Goal: Transaction & Acquisition: Purchase product/service

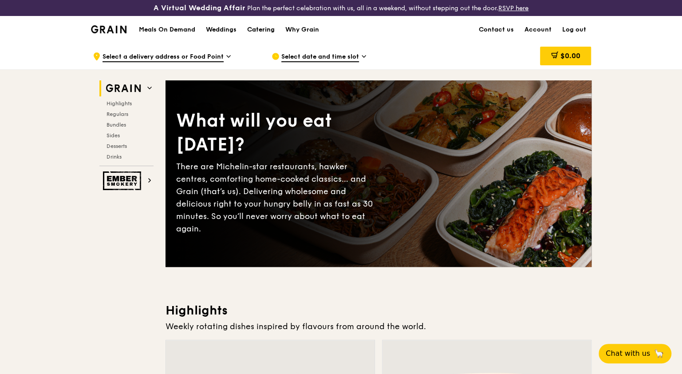
click at [255, 26] on div "Catering" at bounding box center [261, 29] width 28 height 27
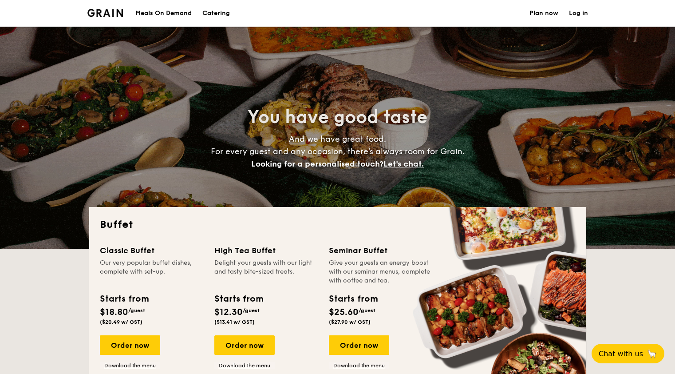
select select
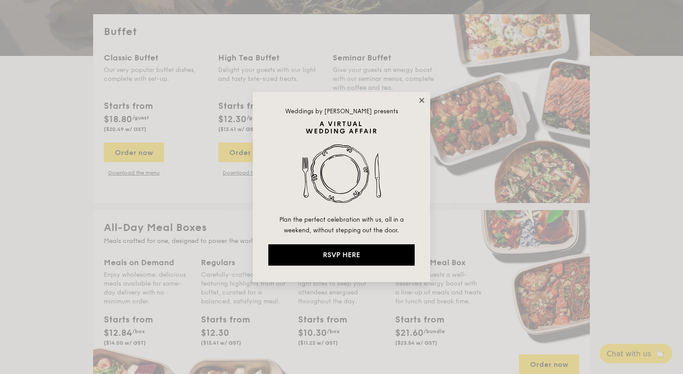
click at [423, 103] on icon at bounding box center [422, 100] width 8 height 8
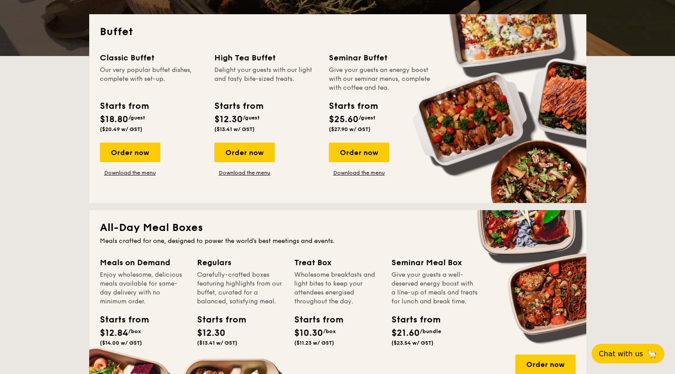
scroll to position [322, 0]
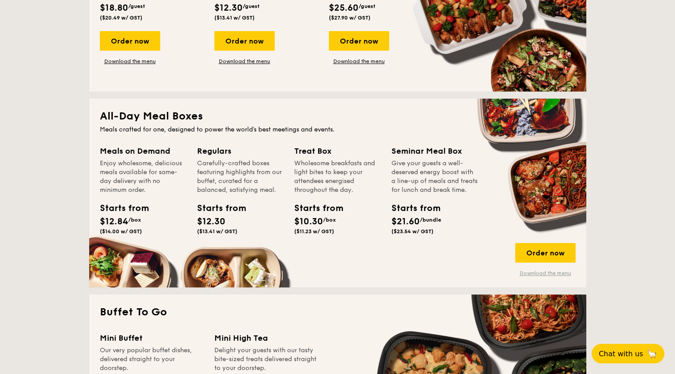
click at [547, 271] on link "Download the menu" at bounding box center [545, 272] width 60 height 7
click at [558, 255] on div "Order now" at bounding box center [545, 253] width 60 height 20
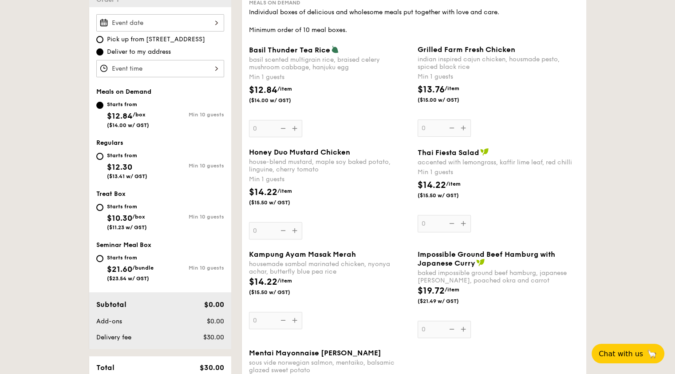
scroll to position [221, 0]
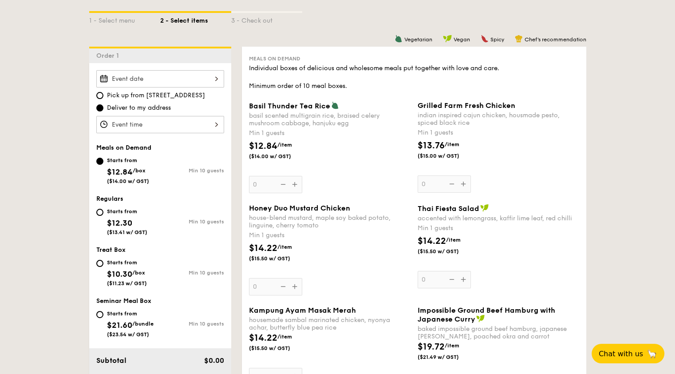
click at [209, 79] on div at bounding box center [160, 78] width 128 height 17
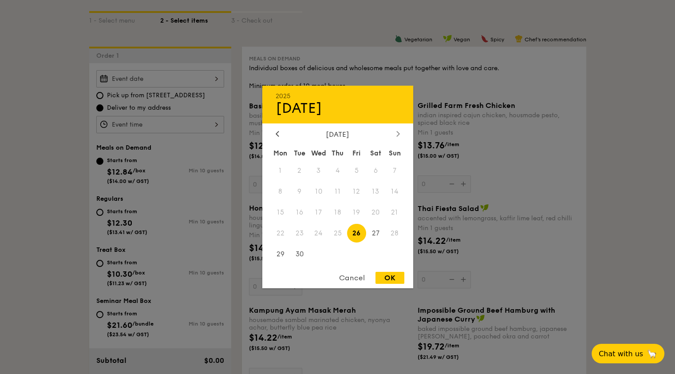
click at [397, 130] on div at bounding box center [398, 134] width 8 height 8
click at [359, 171] on span "3" at bounding box center [356, 170] width 19 height 19
click at [385, 275] on div "OK" at bounding box center [389, 278] width 29 height 12
type input "Oct 03, 2025"
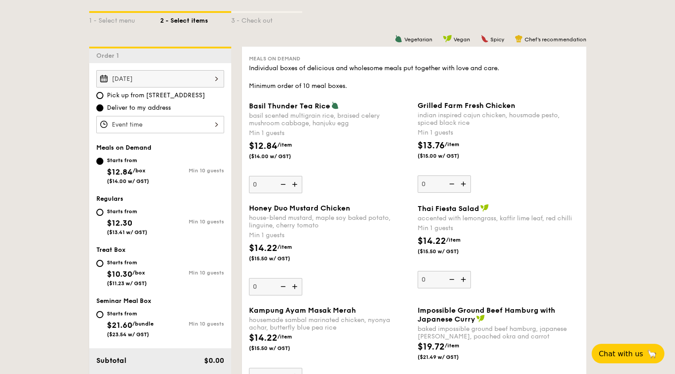
click at [189, 124] on div at bounding box center [160, 124] width 128 height 17
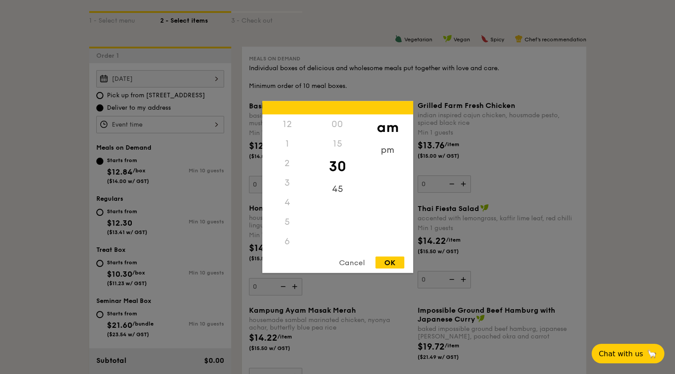
scroll to position [98, 0]
click at [289, 248] on div "11" at bounding box center [287, 250] width 50 height 26
click at [387, 264] on div "OK" at bounding box center [389, 262] width 29 height 12
type input "11:30AM"
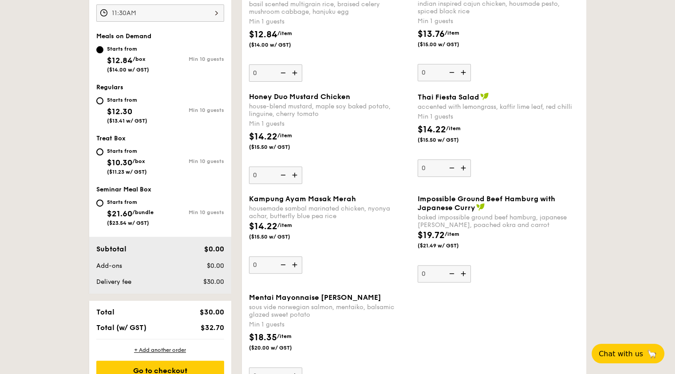
scroll to position [221, 0]
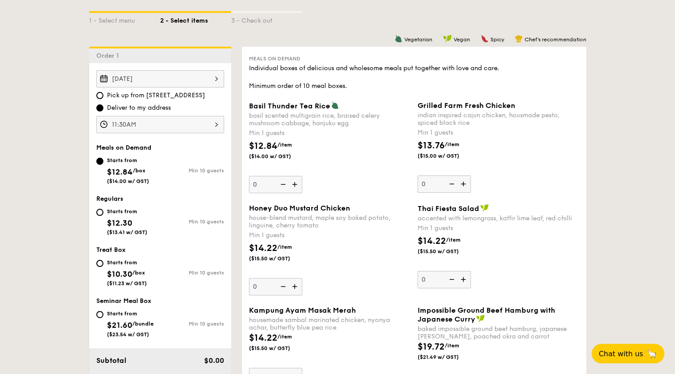
click at [300, 184] on img at bounding box center [295, 184] width 13 height 17
click at [300, 184] on input "0" at bounding box center [275, 184] width 53 height 17
type input "1"
click at [355, 185] on div "Basil Thunder Tea Rice basil scented multigrain rice, braised celery mushroom c…" at bounding box center [329, 147] width 161 height 92
click at [302, 185] on input "1" at bounding box center [275, 184] width 53 height 17
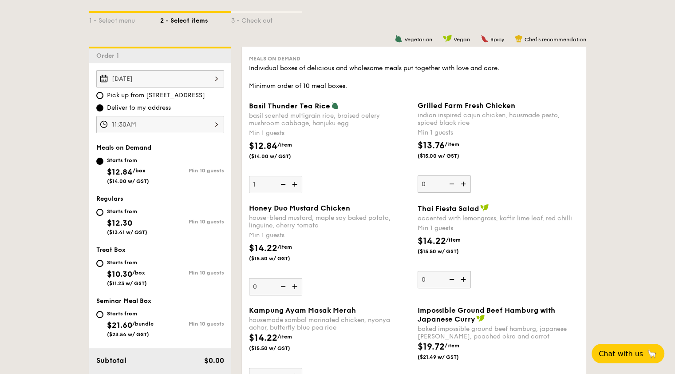
scroll to position [277, 0]
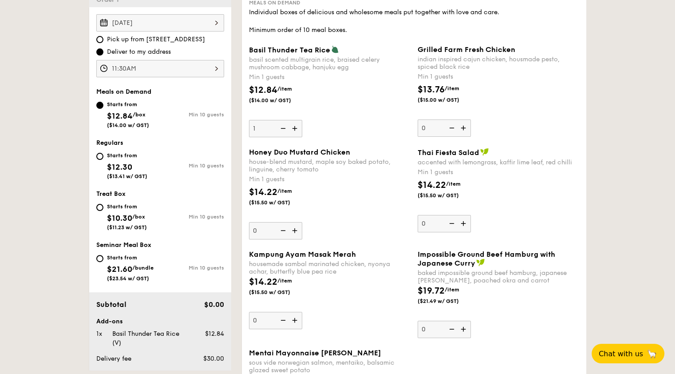
click at [295, 320] on img at bounding box center [295, 319] width 13 height 17
click at [295, 320] on input "0" at bounding box center [275, 319] width 53 height 17
click at [295, 320] on img at bounding box center [295, 319] width 13 height 17
click at [295, 320] on input "1" at bounding box center [275, 319] width 53 height 17
type input "2"
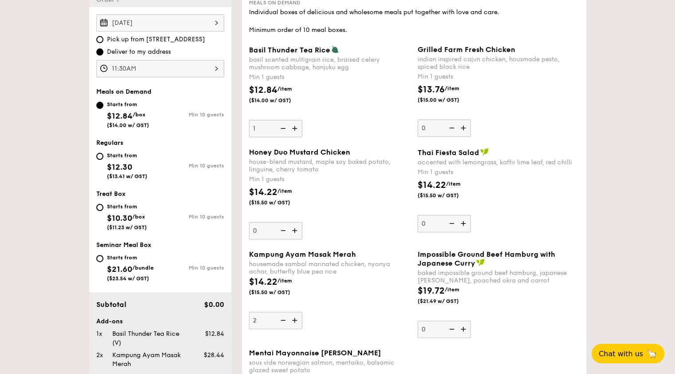
click at [283, 127] on img at bounding box center [282, 128] width 13 height 17
click at [283, 127] on input "1" at bounding box center [275, 128] width 53 height 17
type input "0"
click at [284, 318] on img at bounding box center [282, 319] width 13 height 17
click at [284, 318] on input "2" at bounding box center [275, 319] width 53 height 17
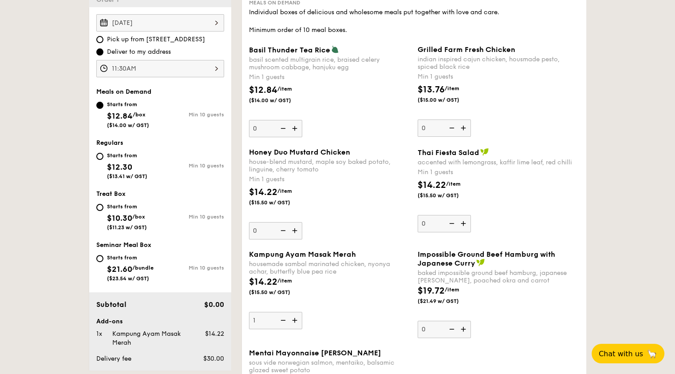
click at [284, 318] on img at bounding box center [282, 319] width 13 height 17
click at [284, 318] on input "1" at bounding box center [275, 319] width 53 height 17
type input "0"
click at [132, 158] on div "Starts from $12.30 ($13.41 w/ GST)" at bounding box center [127, 164] width 40 height 29
click at [103, 158] on input "Starts from $12.30 ($13.41 w/ GST) Min 10 guests" at bounding box center [99, 156] width 7 height 7
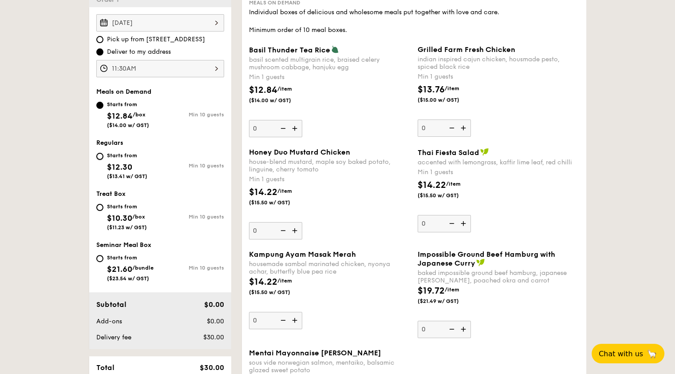
radio input "true"
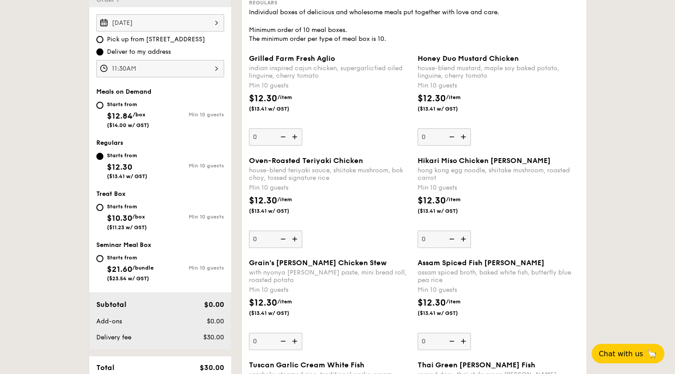
click at [296, 131] on img at bounding box center [295, 136] width 13 height 17
click at [296, 131] on input "0" at bounding box center [275, 136] width 53 height 17
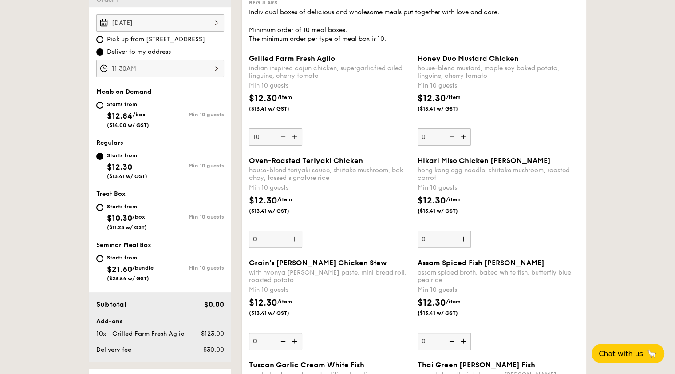
click at [282, 139] on img at bounding box center [282, 136] width 13 height 17
click at [282, 139] on input "10" at bounding box center [275, 136] width 53 height 17
type input "0"
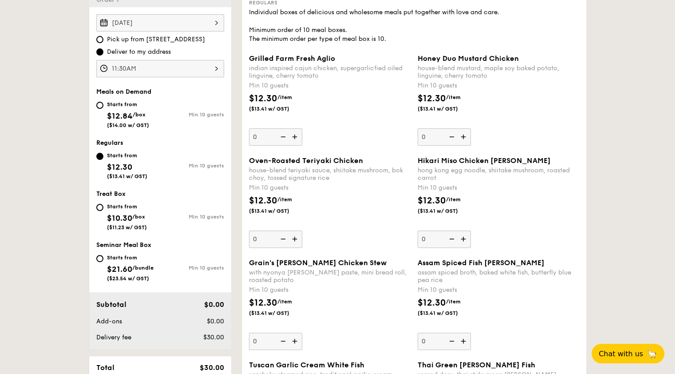
click at [142, 115] on span "/box" at bounding box center [139, 114] width 13 height 6
click at [103, 109] on input "Starts from $12.84 /box ($14.00 w/ GST) Min 10 guests" at bounding box center [99, 105] width 7 height 7
radio input "true"
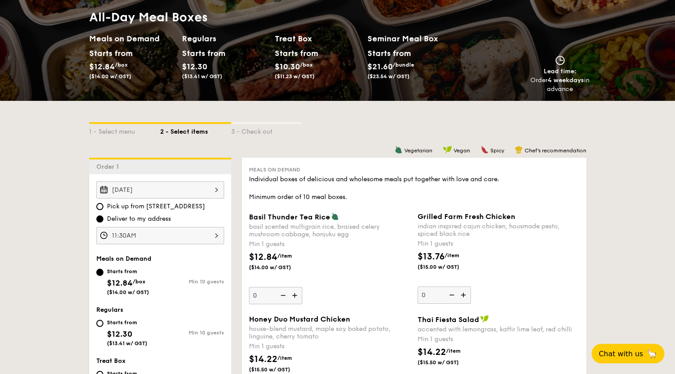
scroll to position [221, 0]
